Goal: Find specific page/section: Find specific page/section

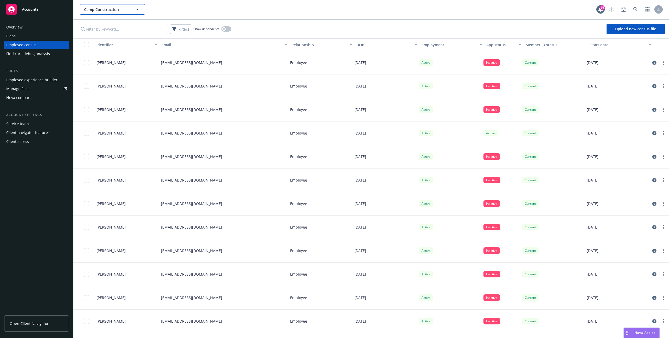
click at [110, 9] on span "Camp Construction" at bounding box center [106, 9] width 45 height 5
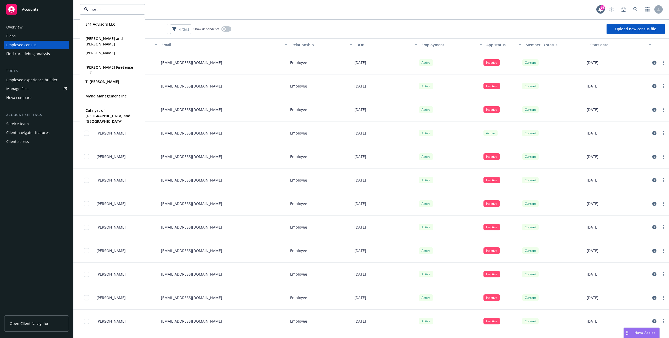
type input "[PERSON_NAME]"
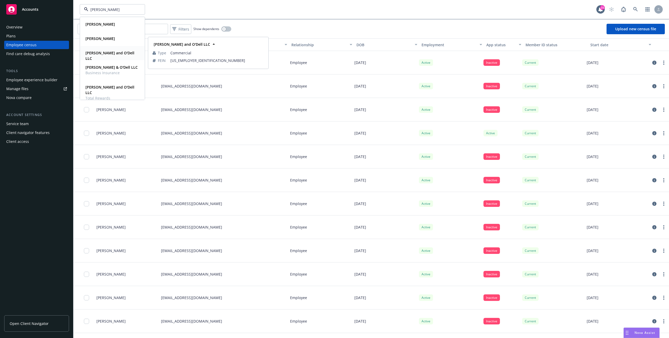
click at [123, 57] on div "[PERSON_NAME] and O'Dell LLC Type Commercial FEIN [US_EMPLOYER_IDENTIFICATION_N…" at bounding box center [112, 55] width 64 height 19
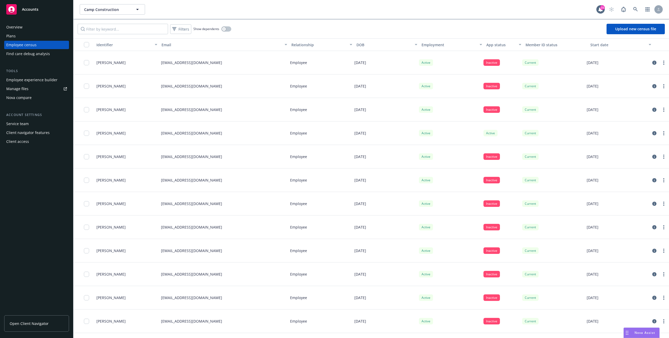
type input "Camp Construction"
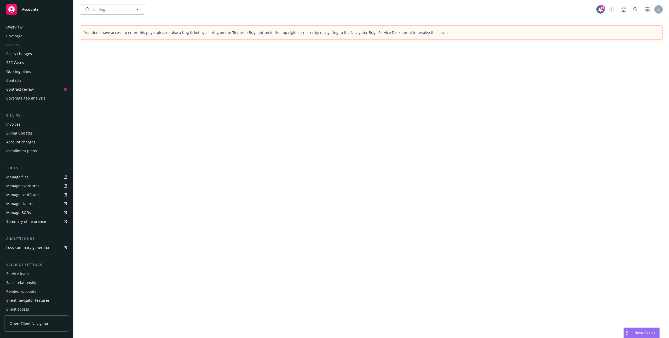
type input "[PERSON_NAME] and O'Dell LLC"
click at [127, 10] on span "[PERSON_NAME] and O'Dell LLC" at bounding box center [106, 9] width 45 height 5
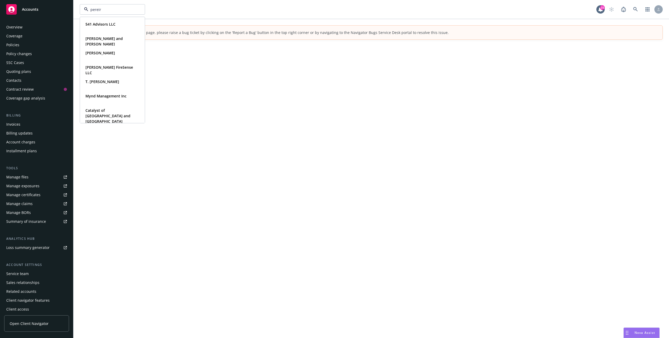
type input "[PERSON_NAME]"
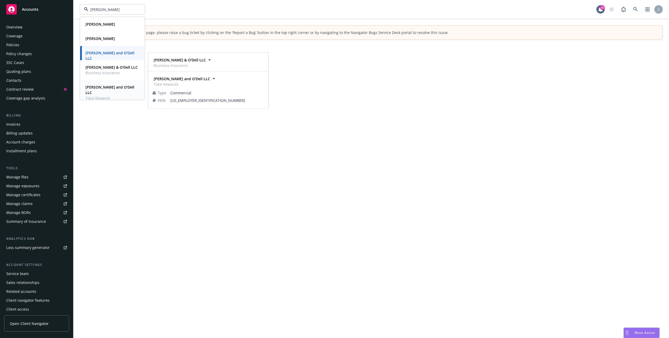
click at [115, 95] on span "Total Rewards" at bounding box center [111, 97] width 53 height 5
